Goal: Information Seeking & Learning: Check status

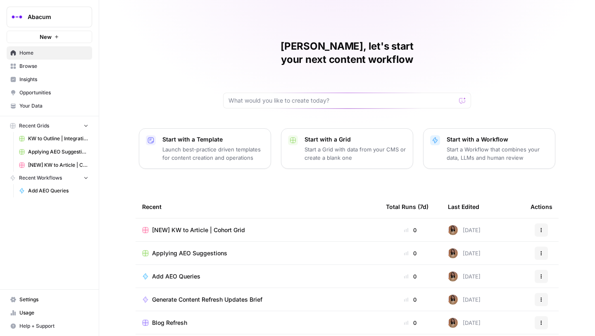
click at [38, 83] on span "Insights" at bounding box center [53, 79] width 69 height 7
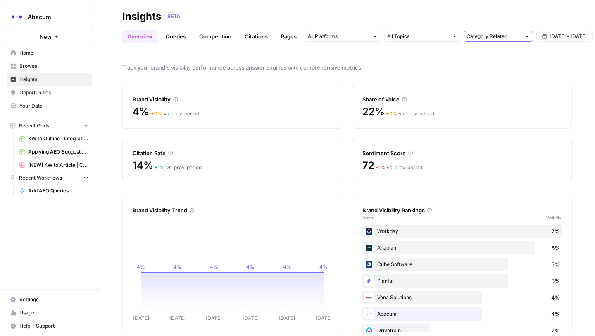
click at [496, 36] on input "text" at bounding box center [494, 36] width 55 height 8
click at [488, 52] on span "All Queries" at bounding box center [496, 54] width 52 height 8
type input "All Queries"
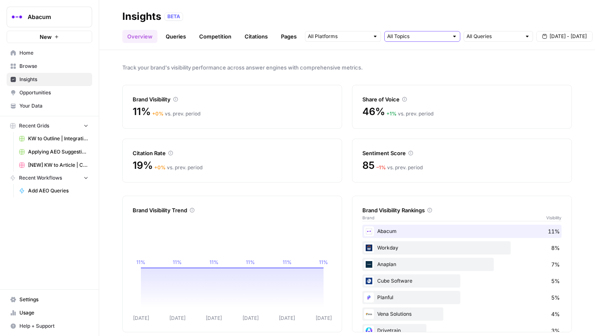
click at [439, 39] on input "text" at bounding box center [417, 36] width 61 height 8
click at [363, 38] on input "text" at bounding box center [338, 36] width 61 height 8
click at [347, 57] on span "Gemini" at bounding box center [342, 54] width 42 height 8
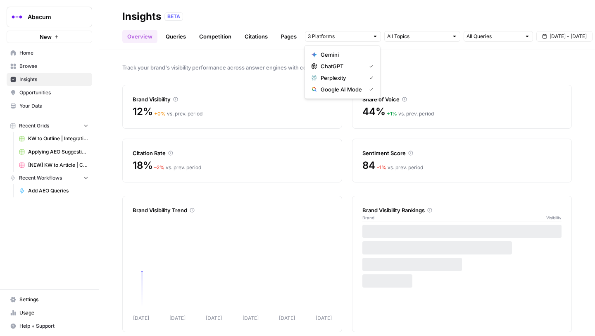
click at [346, 75] on span "Perplexity" at bounding box center [342, 78] width 42 height 8
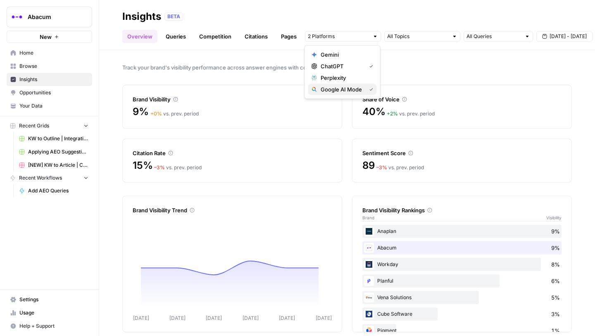
click at [364, 91] on div "Google AI Mode" at bounding box center [343, 89] width 62 height 8
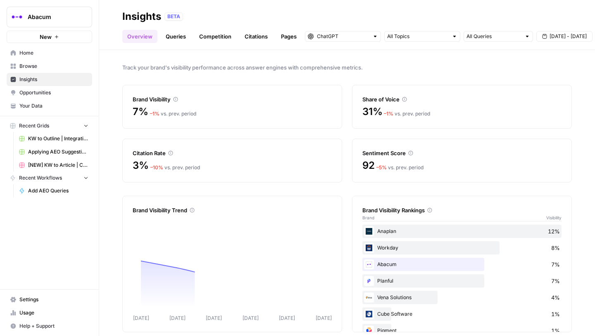
click at [457, 67] on span "Track your brand's visibility performance across answer engines with comprehens…" at bounding box center [347, 67] width 450 height 8
